Goal: Communication & Community: Answer question/provide support

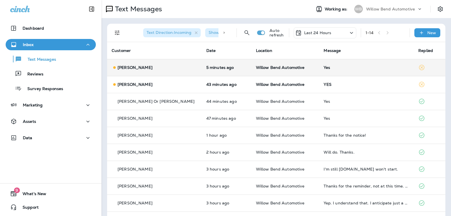
click at [329, 71] on td "Yes" at bounding box center [366, 67] width 95 height 17
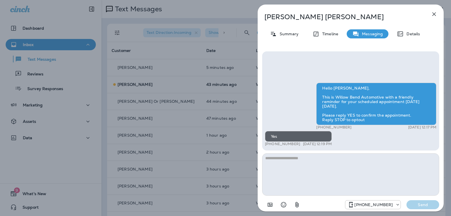
click at [315, 162] on textarea at bounding box center [350, 174] width 177 height 42
type textarea "**********"
click at [430, 206] on p "Send" at bounding box center [423, 204] width 24 height 5
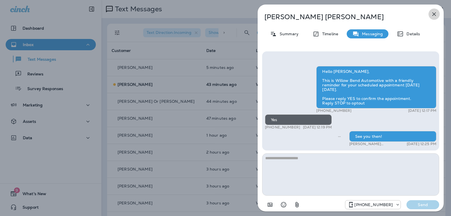
click at [430, 14] on button "button" at bounding box center [433, 13] width 11 height 11
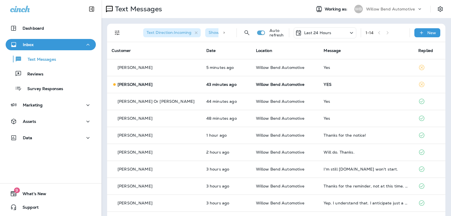
click at [355, 84] on div "YES" at bounding box center [367, 84] width 86 height 5
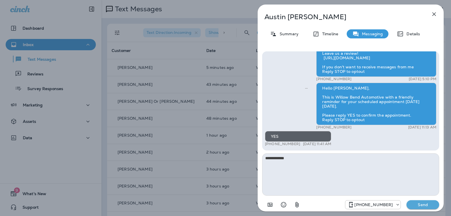
type textarea "**********"
click at [426, 205] on p "Send" at bounding box center [423, 204] width 24 height 5
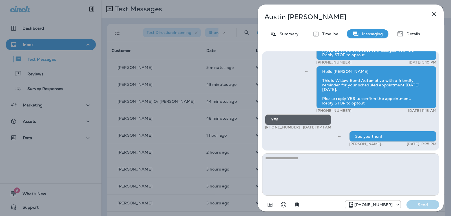
click at [436, 15] on icon "button" at bounding box center [434, 14] width 7 height 7
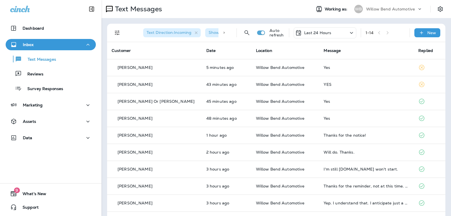
click at [326, 30] on p "Last 24 Hours" at bounding box center [317, 32] width 27 height 5
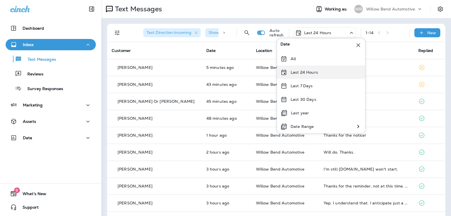
click at [322, 74] on div "Last 24 Hours" at bounding box center [321, 72] width 88 height 14
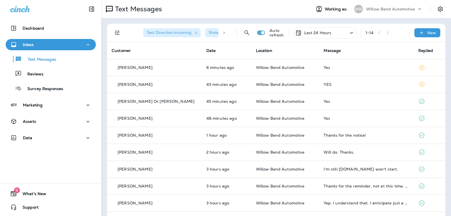
click at [334, 32] on div "Last 24 Hours" at bounding box center [325, 32] width 63 height 11
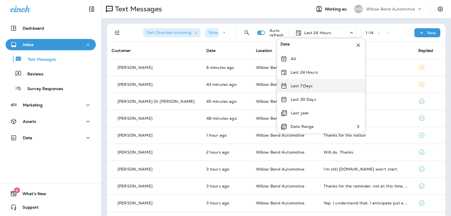
click at [322, 83] on div "Last 7 Days" at bounding box center [321, 86] width 88 height 14
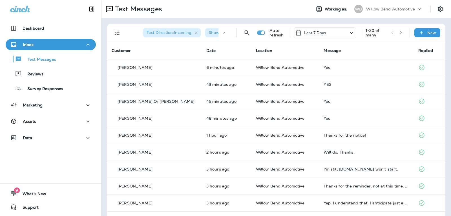
click at [322, 35] on div "Last 7 Days" at bounding box center [325, 32] width 63 height 11
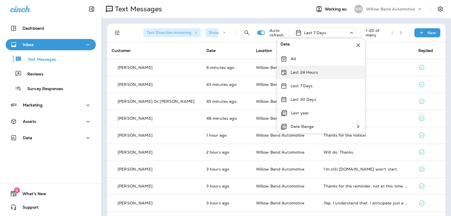
click at [319, 74] on div "Last 24 Hours" at bounding box center [321, 72] width 88 height 14
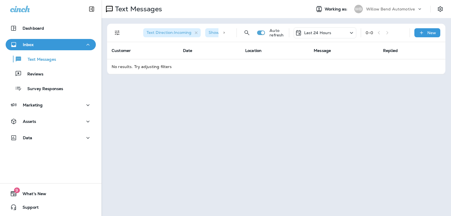
click at [306, 33] on p "Last 24 Hours" at bounding box center [317, 32] width 27 height 5
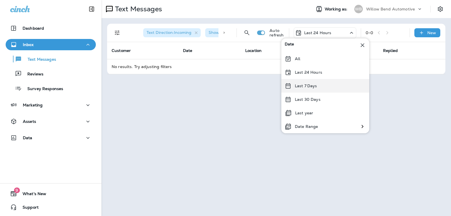
click at [300, 81] on div "Last 7 Days" at bounding box center [325, 86] width 88 height 14
